Goal: Communication & Community: Answer question/provide support

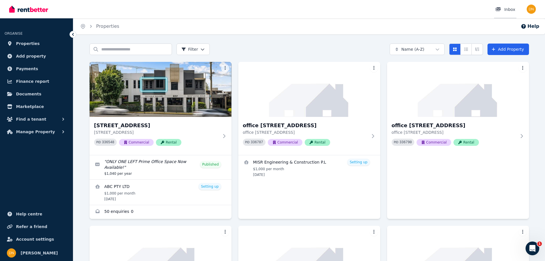
click at [509, 7] on div "Inbox" at bounding box center [506, 10] width 20 height 6
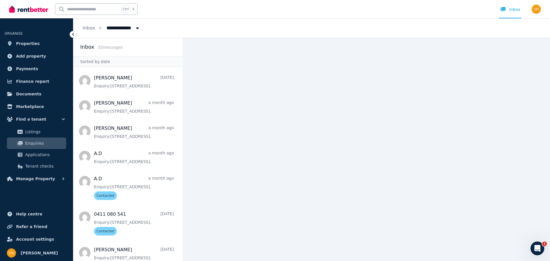
click at [422, 106] on main at bounding box center [366, 149] width 367 height 223
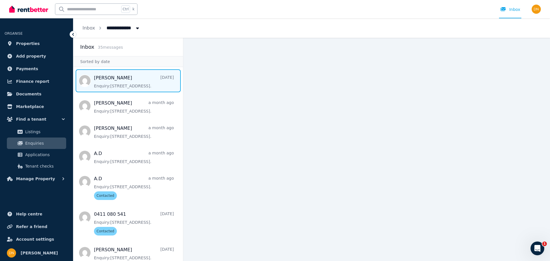
click at [118, 90] on span "Message list" at bounding box center [128, 80] width 110 height 23
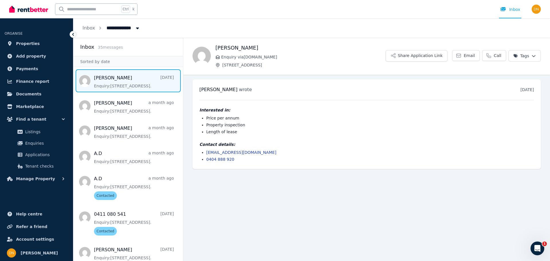
drag, startPoint x: 144, startPoint y: 81, endPoint x: 323, endPoint y: 111, distance: 181.9
click at [323, 111] on h4 "Interested in:" at bounding box center [366, 110] width 334 height 6
click at [521, 52] on html "**********" at bounding box center [275, 130] width 550 height 261
click at [486, 99] on label "Not interested" at bounding box center [493, 98] width 29 height 6
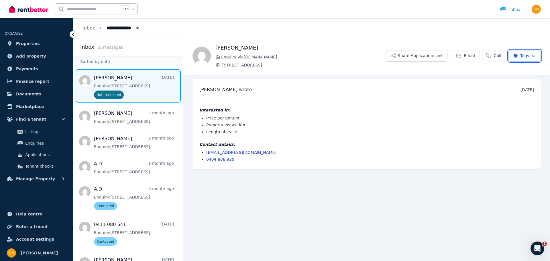
drag, startPoint x: 269, startPoint y: 154, endPoint x: 236, endPoint y: 156, distance: 33.0
click at [236, 156] on html "**********" at bounding box center [275, 130] width 550 height 261
drag, startPoint x: 270, startPoint y: 147, endPoint x: 231, endPoint y: 153, distance: 39.7
click at [231, 153] on div "Contact details: [EMAIL_ADDRESS][DOMAIN_NAME] 0404 888 920" at bounding box center [366, 151] width 334 height 21
copy link "[DOMAIN_NAME]"
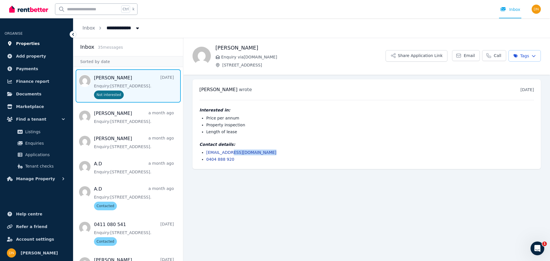
click at [31, 44] on span "Properties" at bounding box center [28, 43] width 24 height 7
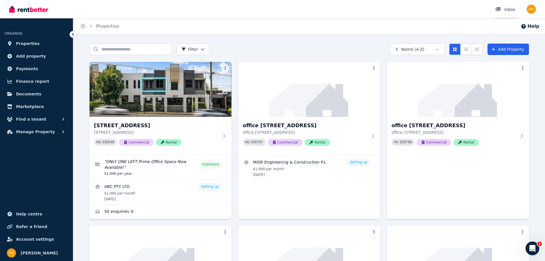
click at [508, 12] on div "Inbox" at bounding box center [506, 10] width 20 height 6
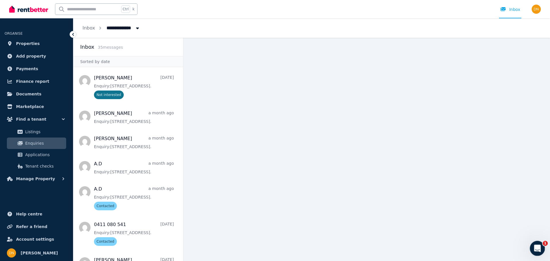
click at [537, 241] on div "Open Intercom Messenger" at bounding box center [536, 247] width 19 height 19
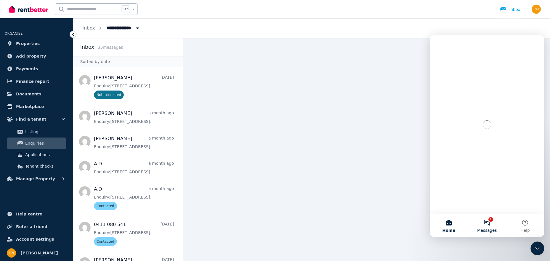
click at [486, 227] on button "1 Messages" at bounding box center [487, 225] width 38 height 23
click at [487, 205] on button "Send us a message" at bounding box center [487, 201] width 62 height 11
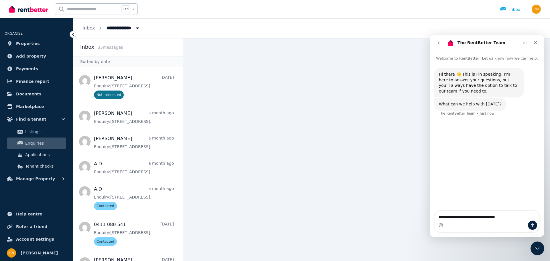
click at [470, 216] on textarea "**********" at bounding box center [486, 216] width 105 height 10
click at [471, 216] on textarea "**********" at bounding box center [486, 216] width 105 height 10
click at [494, 216] on textarea "**********" at bounding box center [486, 216] width 105 height 10
type textarea "**********"
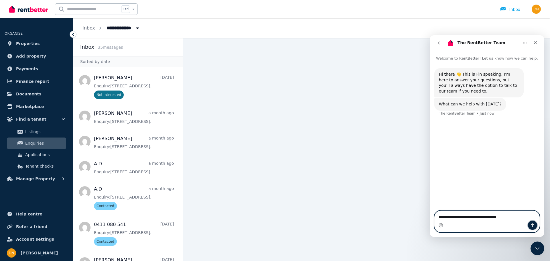
click at [531, 224] on icon "Send a message…" at bounding box center [532, 225] width 5 height 5
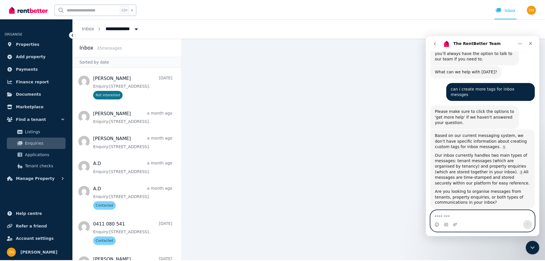
scroll to position [38, 0]
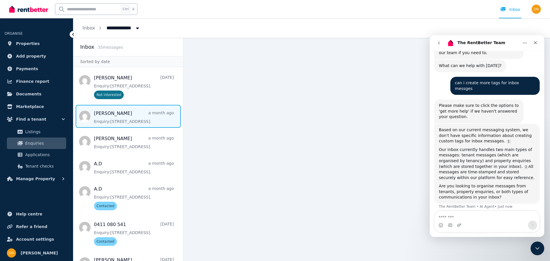
click at [129, 111] on span "Message list" at bounding box center [128, 116] width 110 height 23
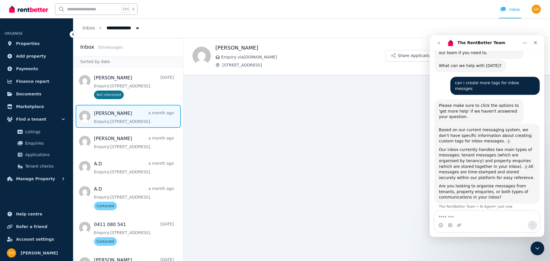
click at [129, 111] on span "Message list" at bounding box center [128, 116] width 110 height 23
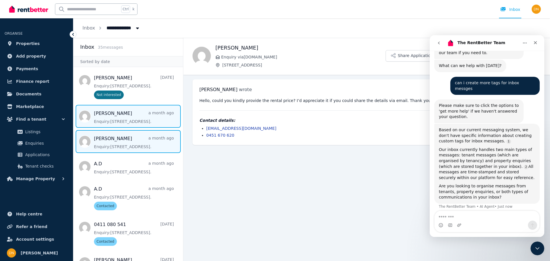
click at [116, 139] on span "Message list" at bounding box center [128, 141] width 110 height 23
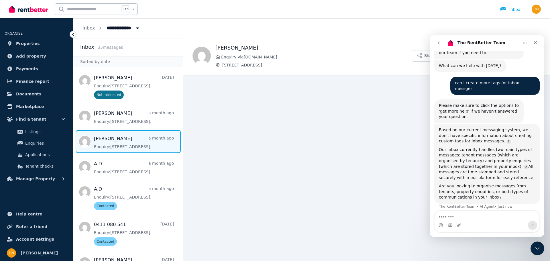
click at [136, 141] on span "Message list" at bounding box center [128, 141] width 110 height 23
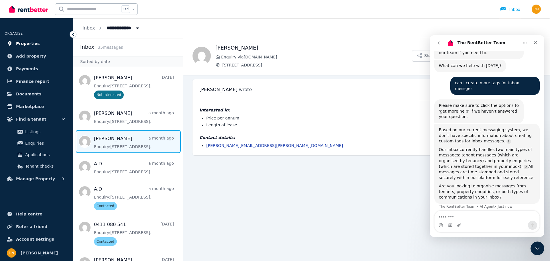
click at [31, 44] on span "Properties" at bounding box center [28, 43] width 24 height 7
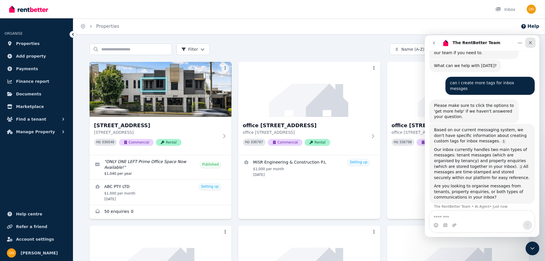
click at [533, 44] on icon "Close" at bounding box center [531, 42] width 5 height 5
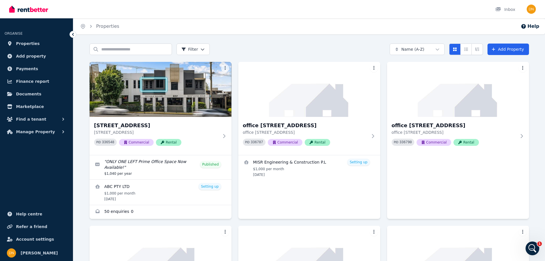
scroll to position [47, 0]
click at [29, 43] on span "Properties" at bounding box center [28, 43] width 24 height 7
